Goal: Task Accomplishment & Management: Use online tool/utility

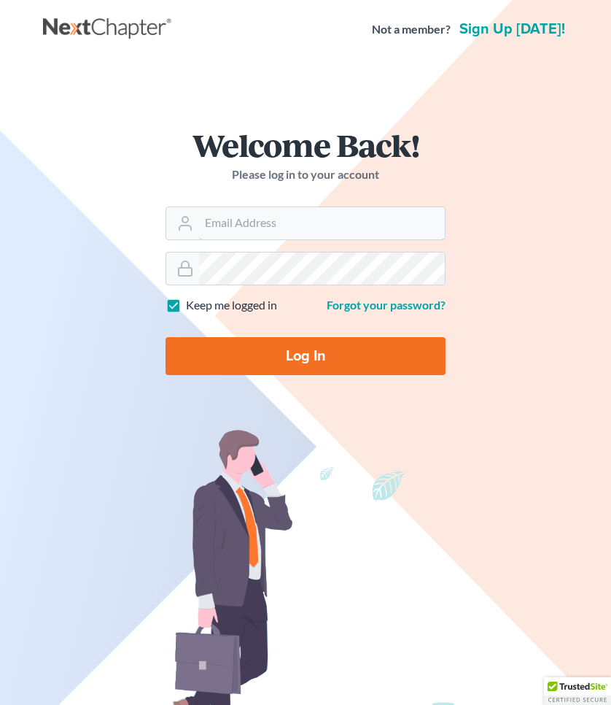
type input "mmays@saedilawgroup.com"
click at [306, 355] on input "Log In" at bounding box center [306, 356] width 280 height 38
type input "Thinking..."
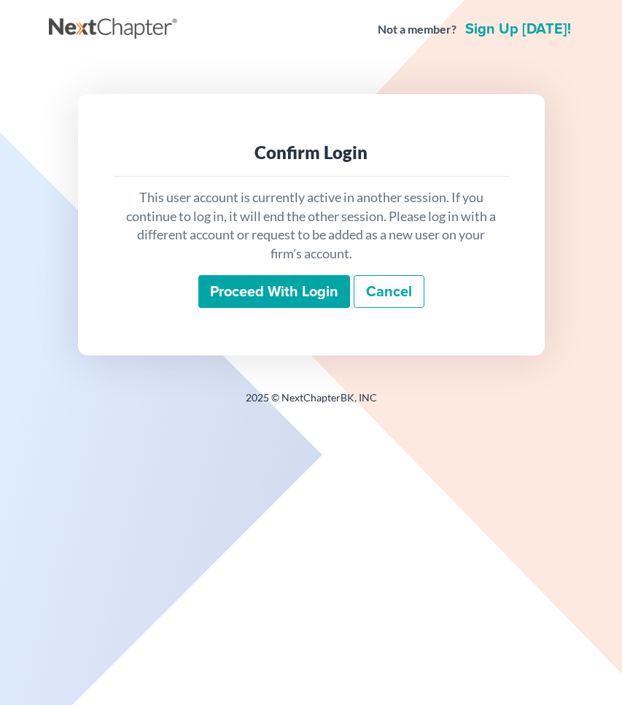
click at [248, 299] on input "Proceed with login" at bounding box center [274, 292] width 152 height 34
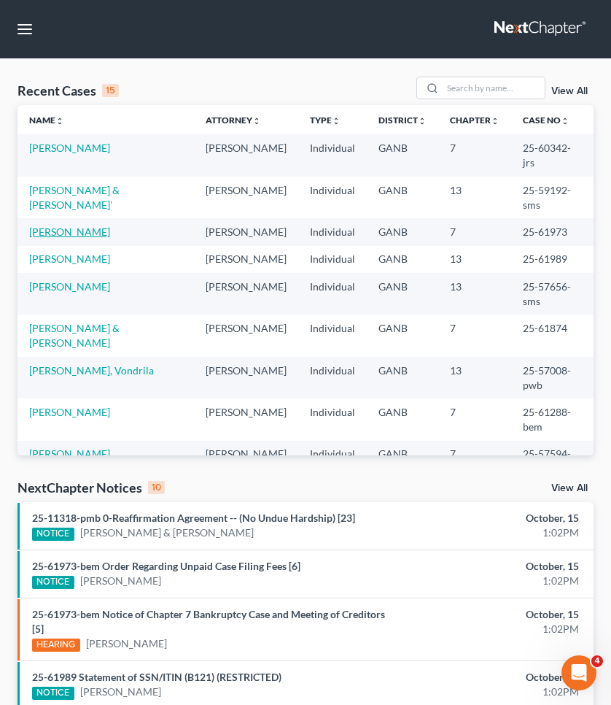
click at [69, 225] on link "Earle, Aisha" at bounding box center [69, 231] width 81 height 12
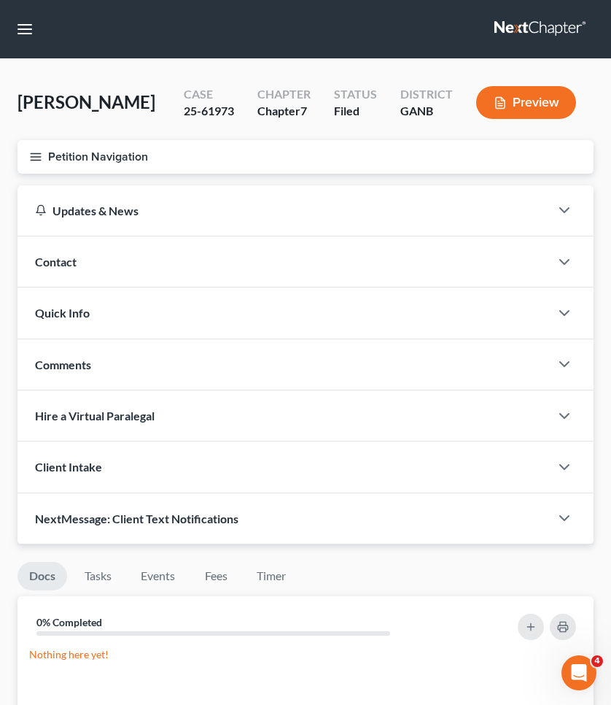
click at [99, 146] on button "Petition Navigation" at bounding box center [306, 157] width 576 height 34
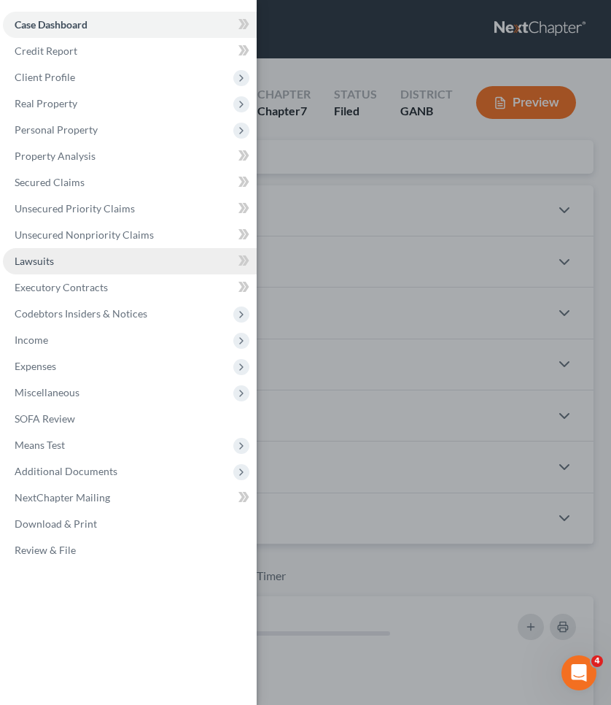
click at [60, 257] on link "Lawsuits" at bounding box center [130, 261] width 254 height 26
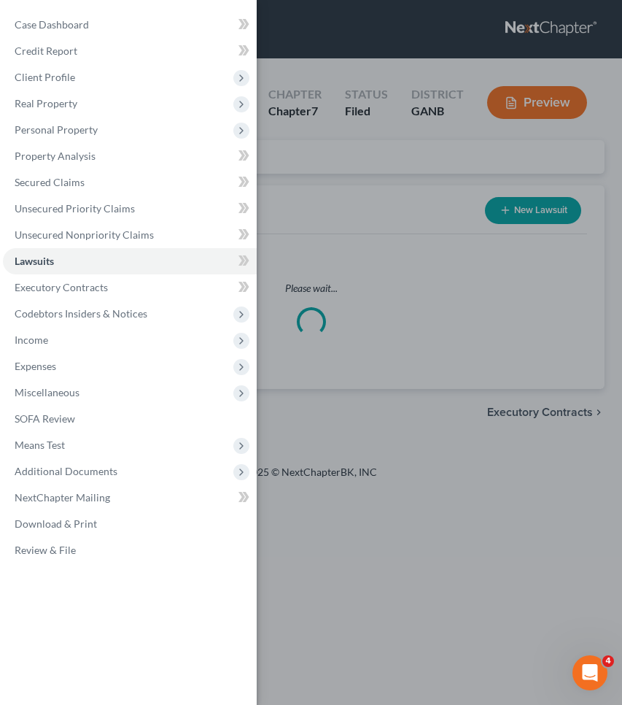
click at [401, 204] on div "Case Dashboard Payments Invoices Payments Payments Credit Report Client Profile" at bounding box center [311, 352] width 622 height 705
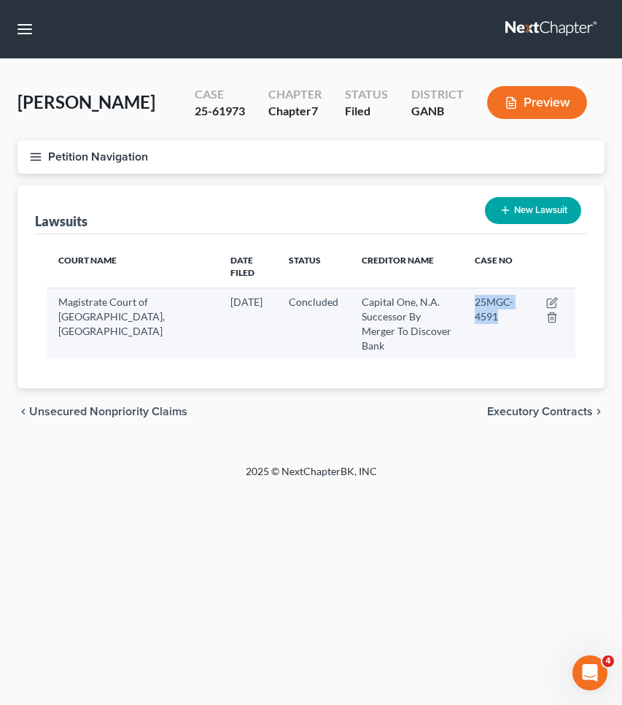
drag, startPoint x: 508, startPoint y: 304, endPoint x: 483, endPoint y: 292, distance: 27.7
click at [483, 292] on td "25MGC-4591" at bounding box center [496, 322] width 67 height 71
copy span "25MGC-4591"
